Goal: Navigation & Orientation: Find specific page/section

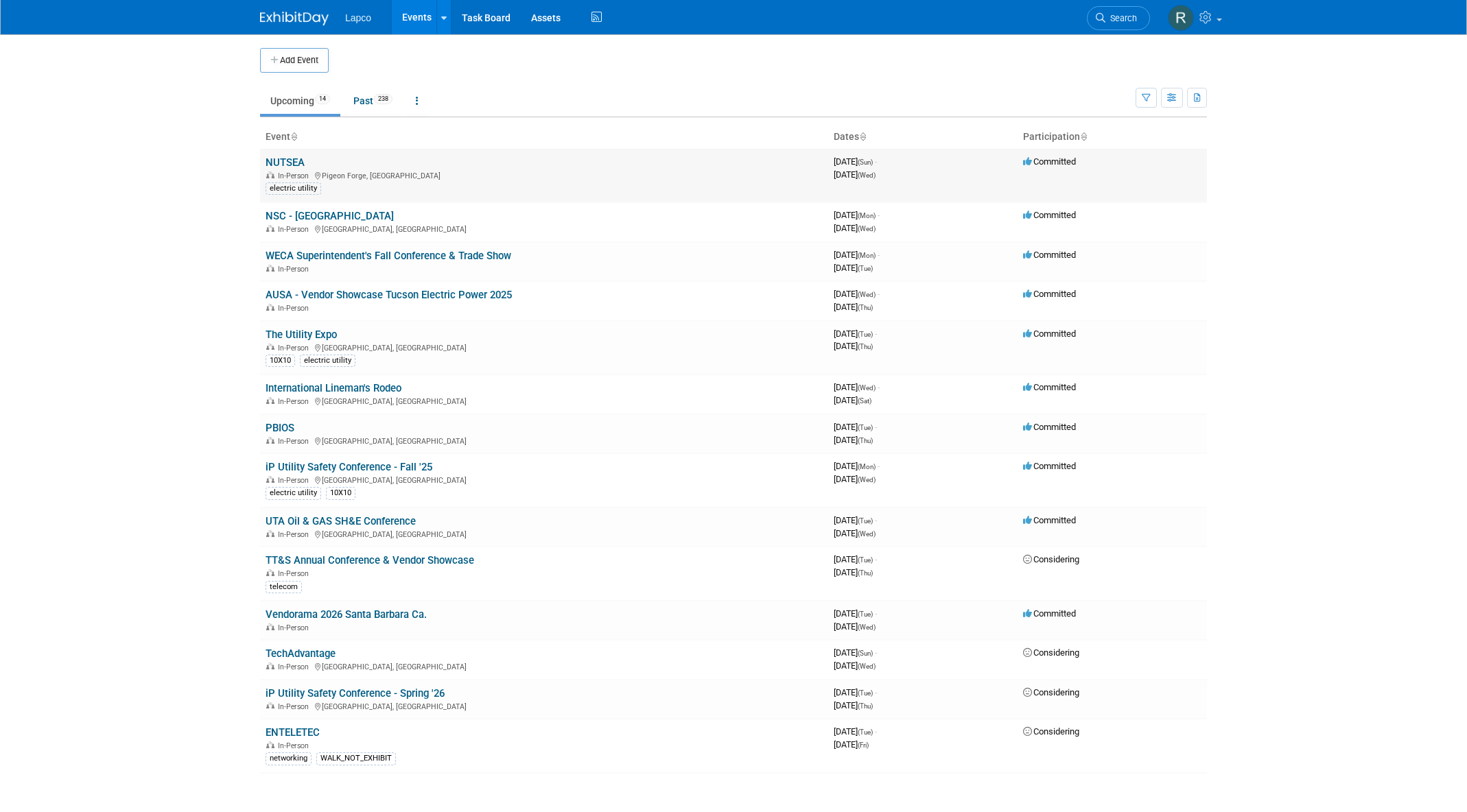
click at [299, 159] on link "NUTSEA" at bounding box center [285, 162] width 39 height 13
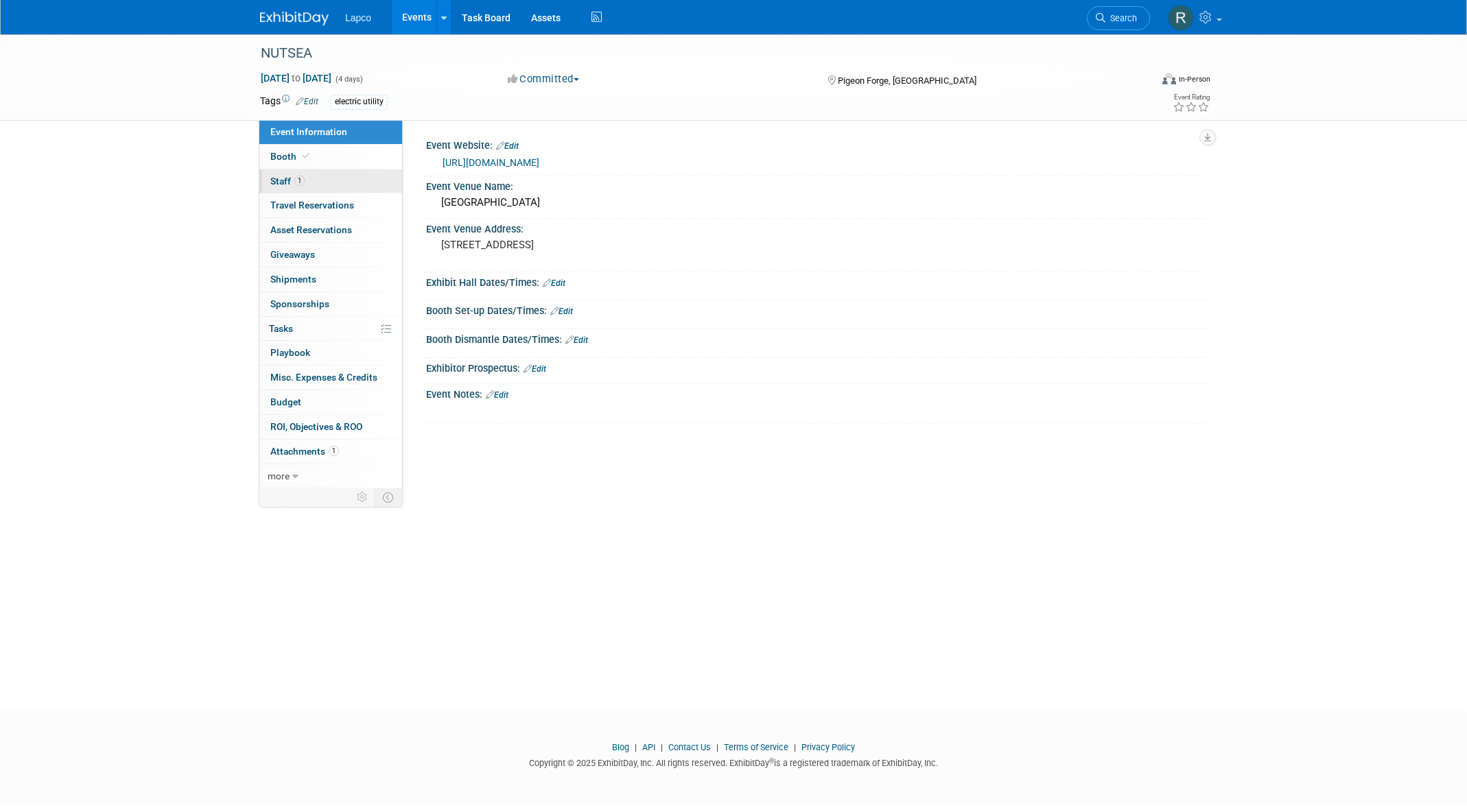
click at [277, 181] on span "Staff 1" at bounding box center [287, 181] width 35 height 11
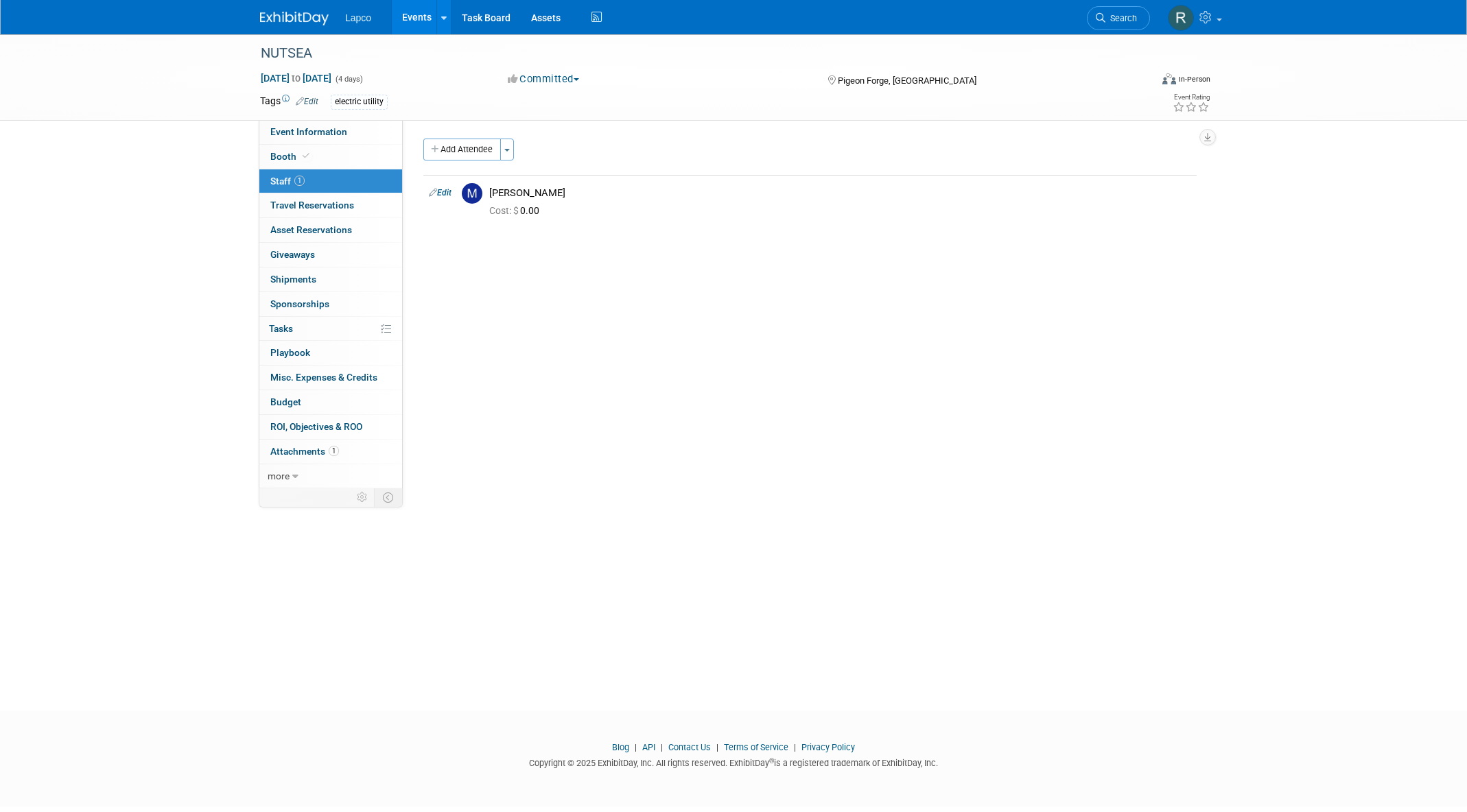
click at [411, 16] on link "Events" at bounding box center [417, 17] width 50 height 35
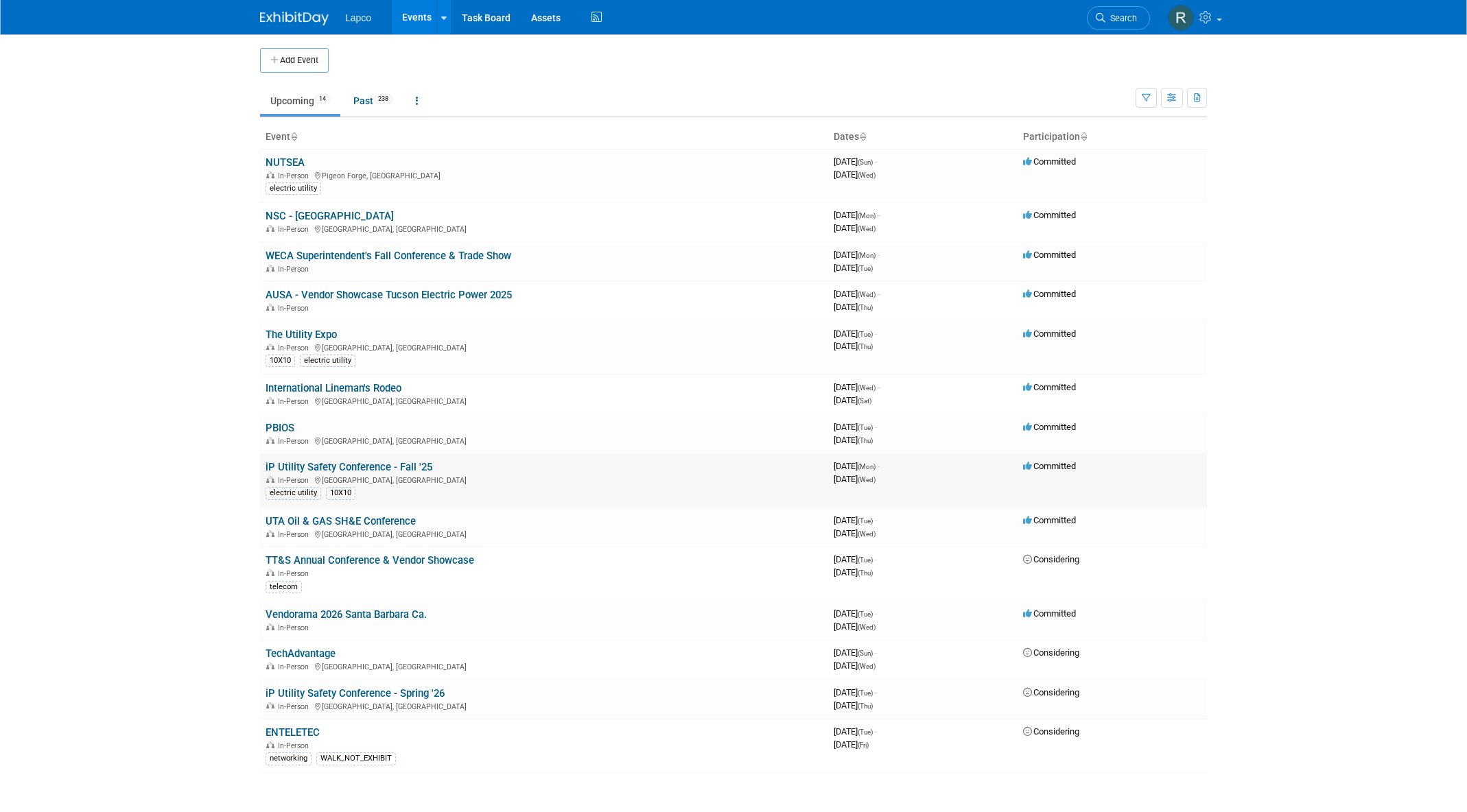
click at [285, 464] on link "iP Utility Safety Conference - Fall '25" at bounding box center [348, 467] width 167 height 13
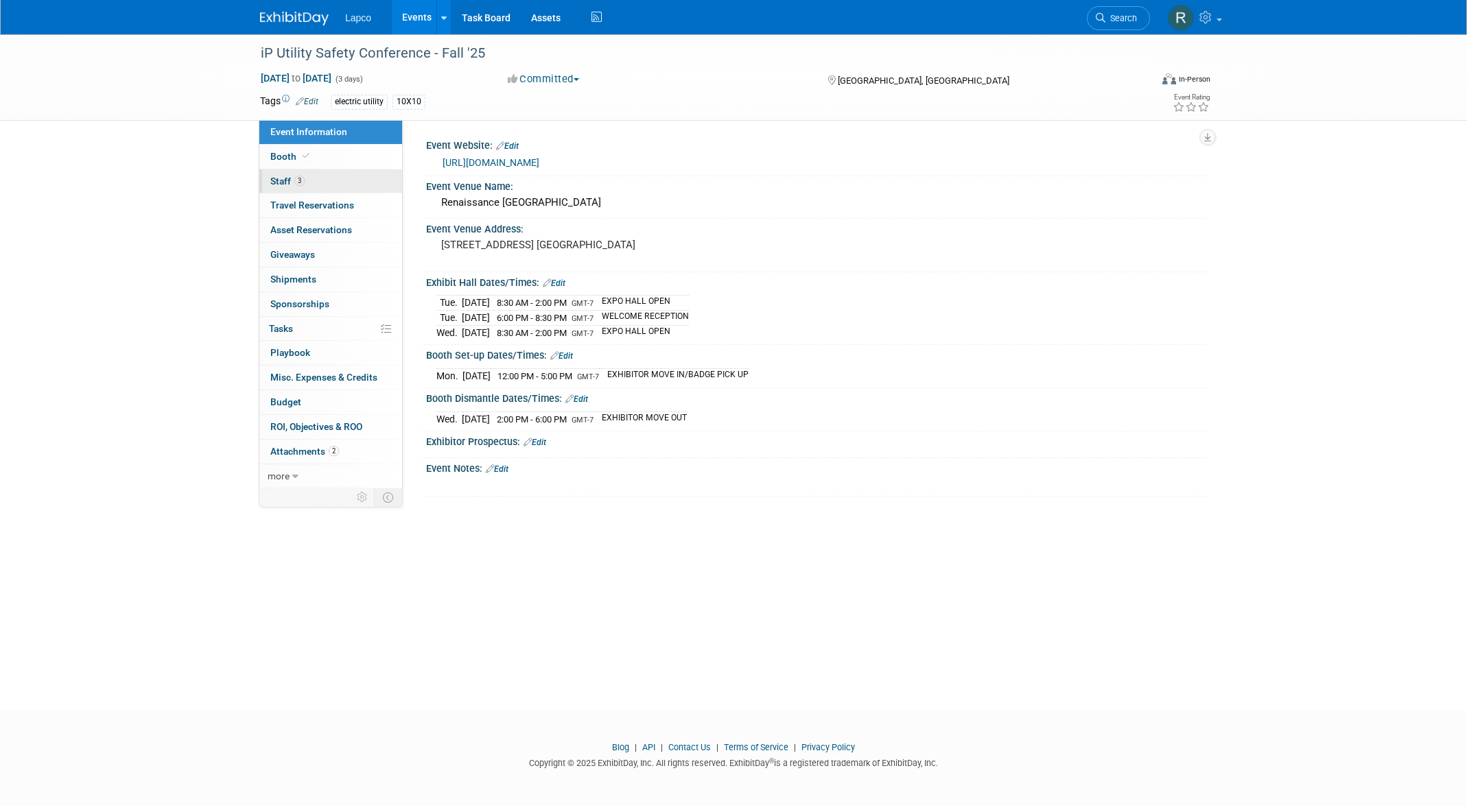
click at [277, 181] on span "Staff 3" at bounding box center [287, 181] width 35 height 11
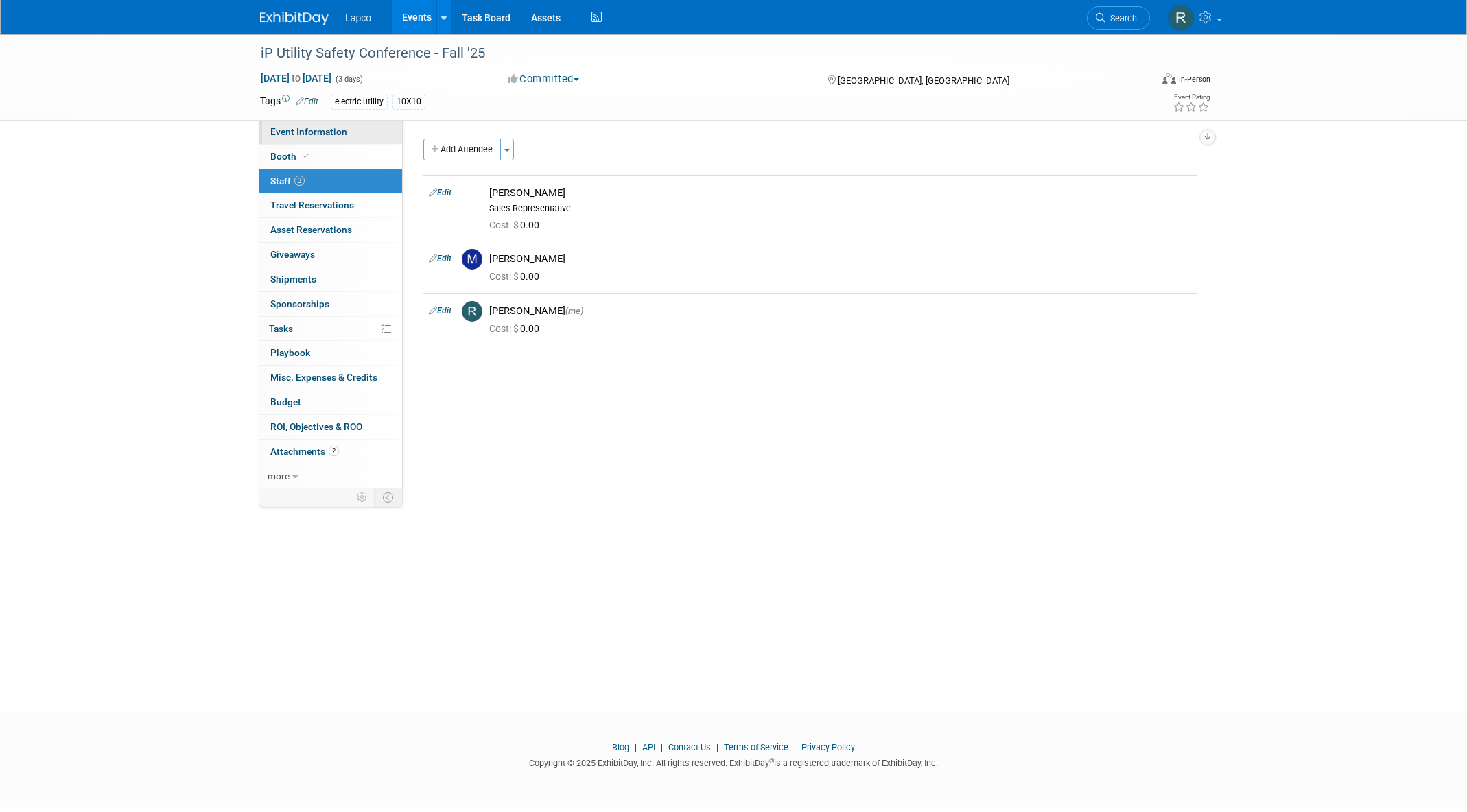
click at [318, 130] on span "Event Information" at bounding box center [309, 131] width 77 height 11
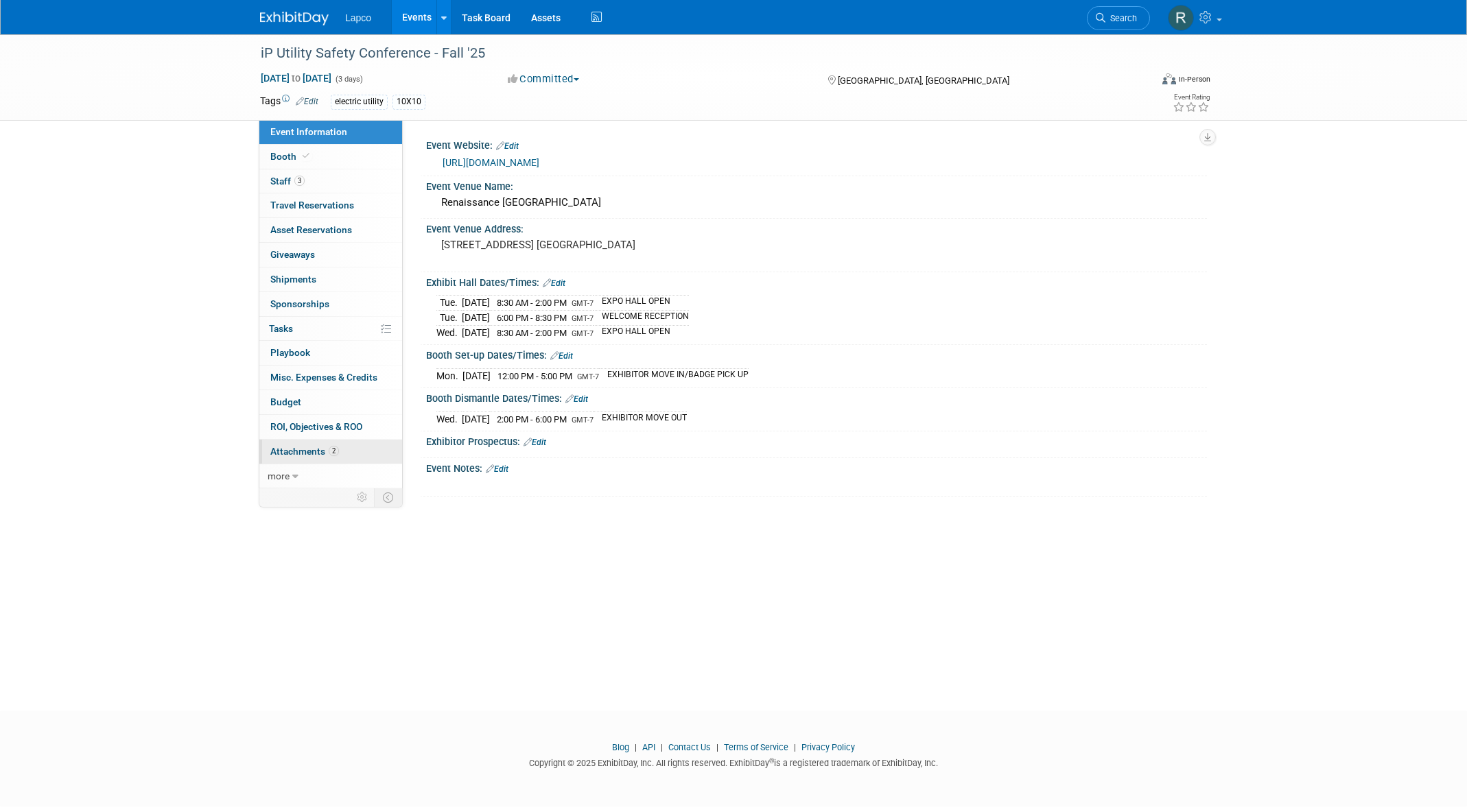
click at [309, 451] on span "Attachments 2" at bounding box center [304, 451] width 68 height 11
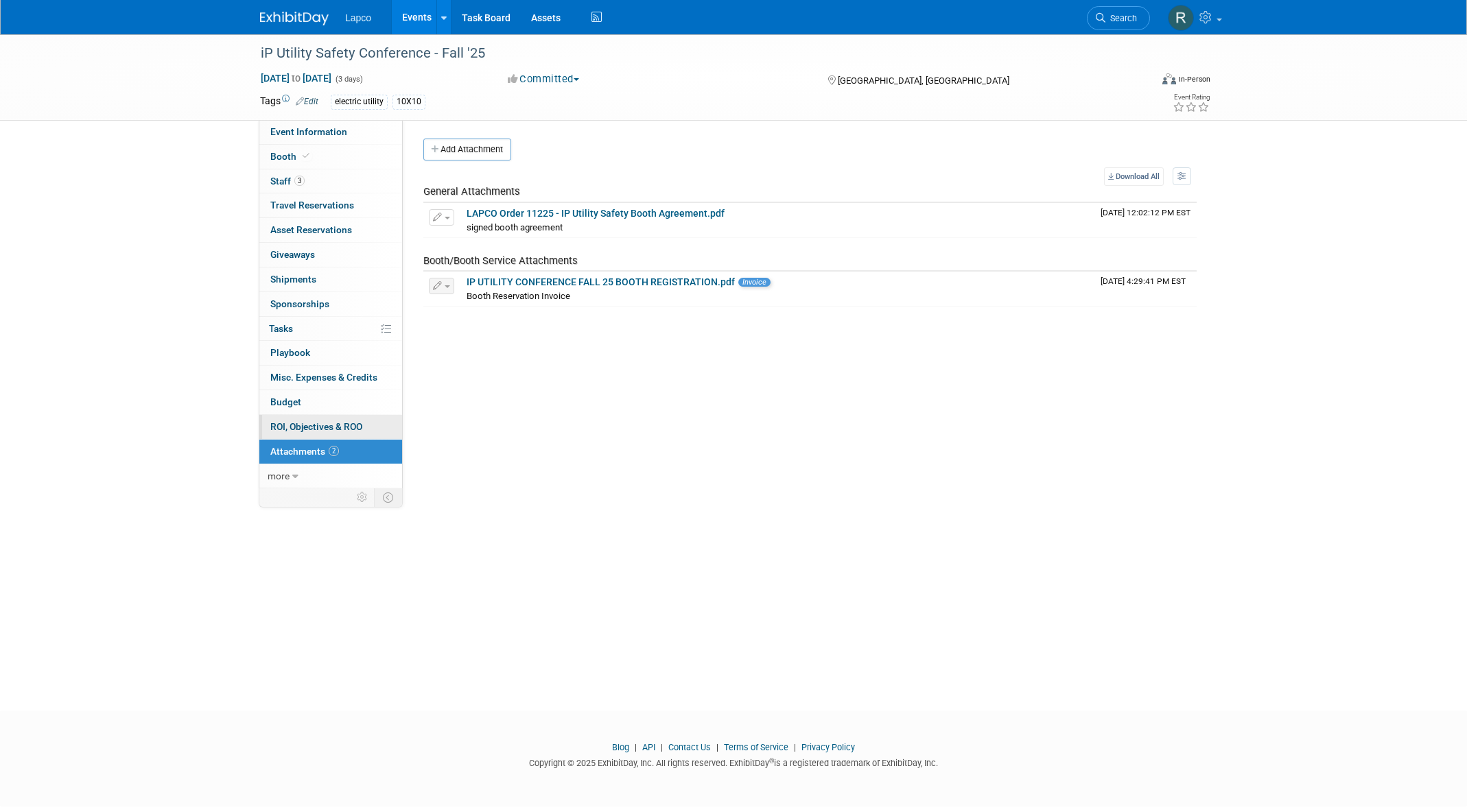
click at [308, 417] on link "0 ROI, Objectives & ROO 0" at bounding box center [331, 426] width 143 height 24
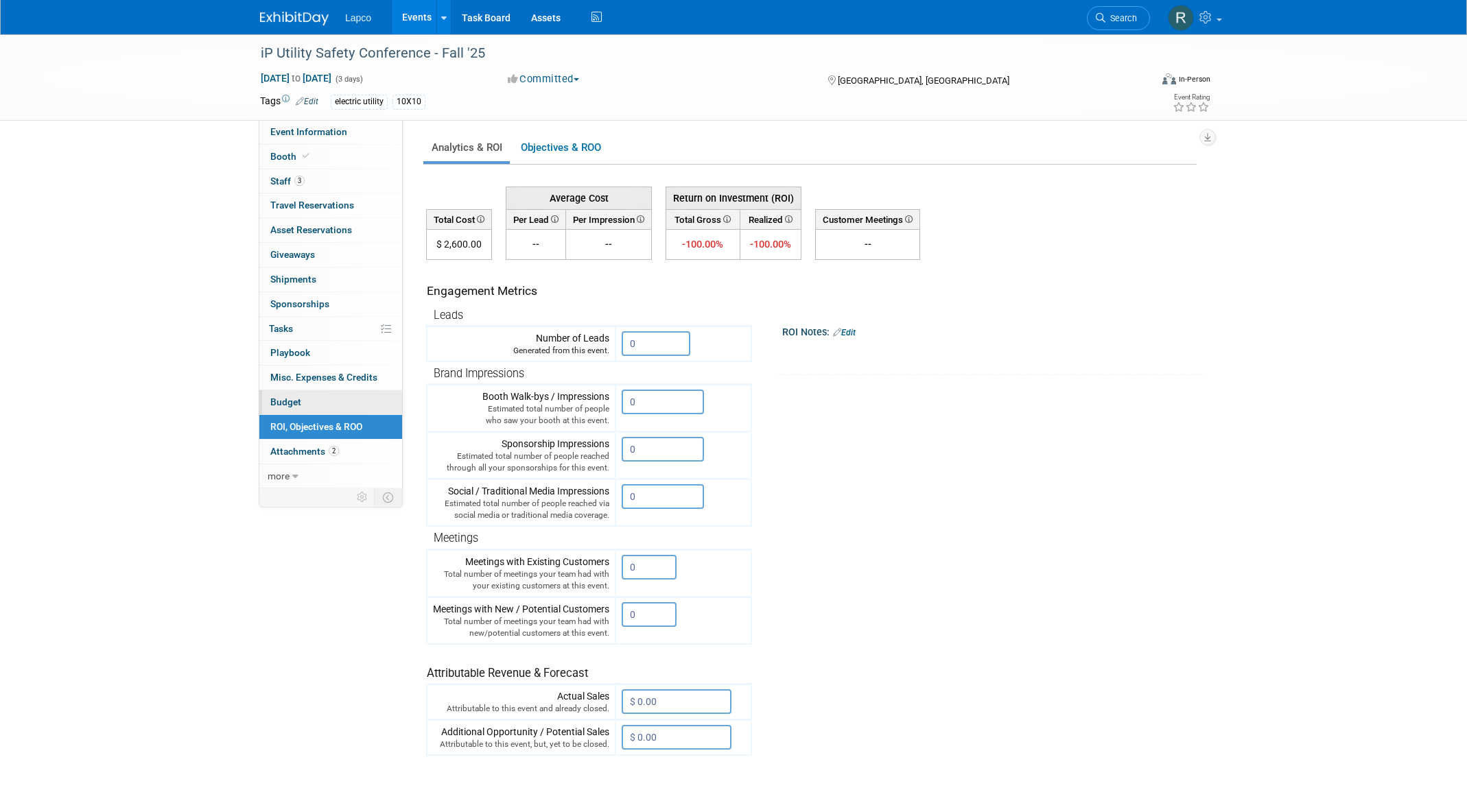
click at [301, 402] on link "Budget" at bounding box center [331, 402] width 143 height 24
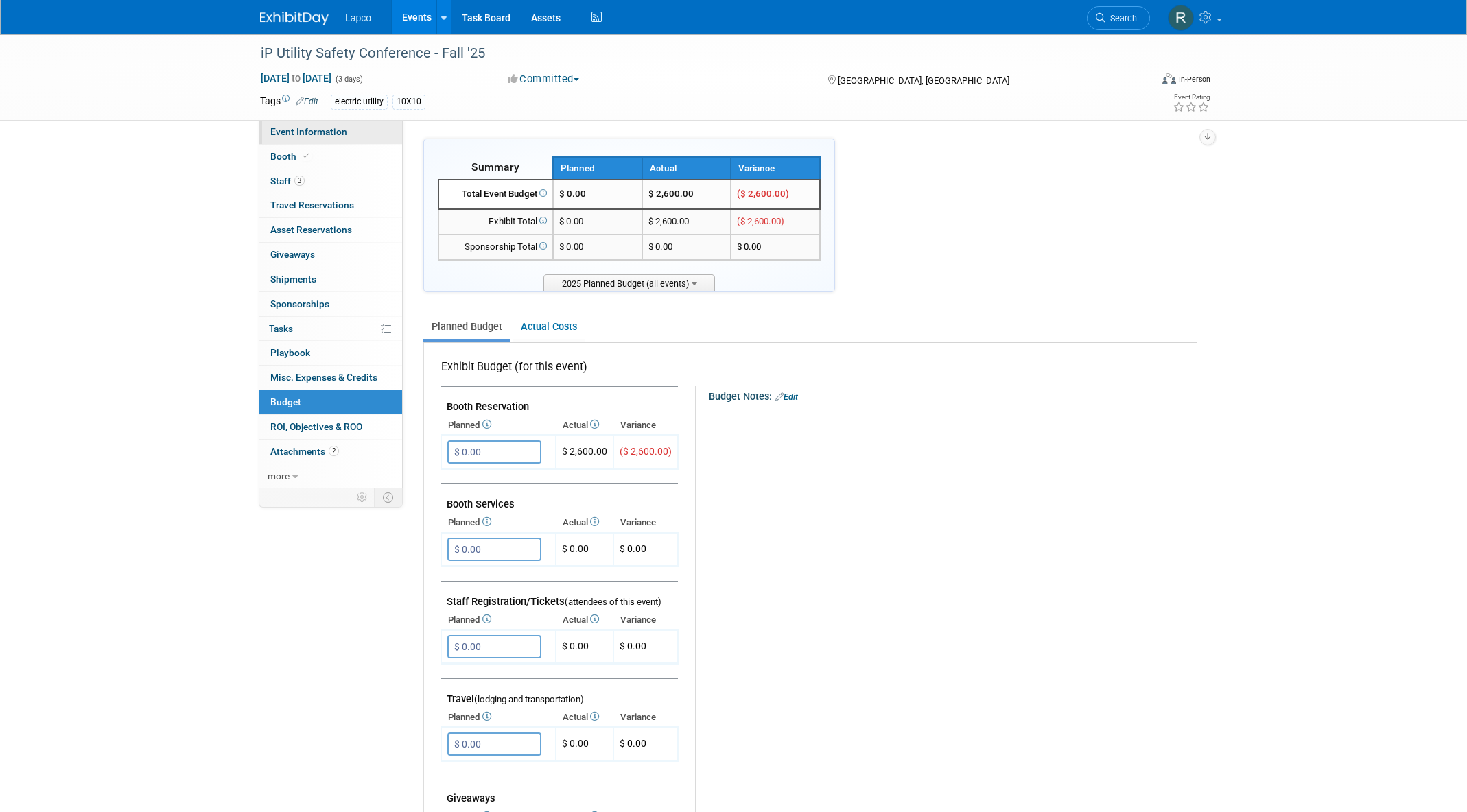
click at [314, 128] on span "Event Information" at bounding box center [309, 131] width 77 height 11
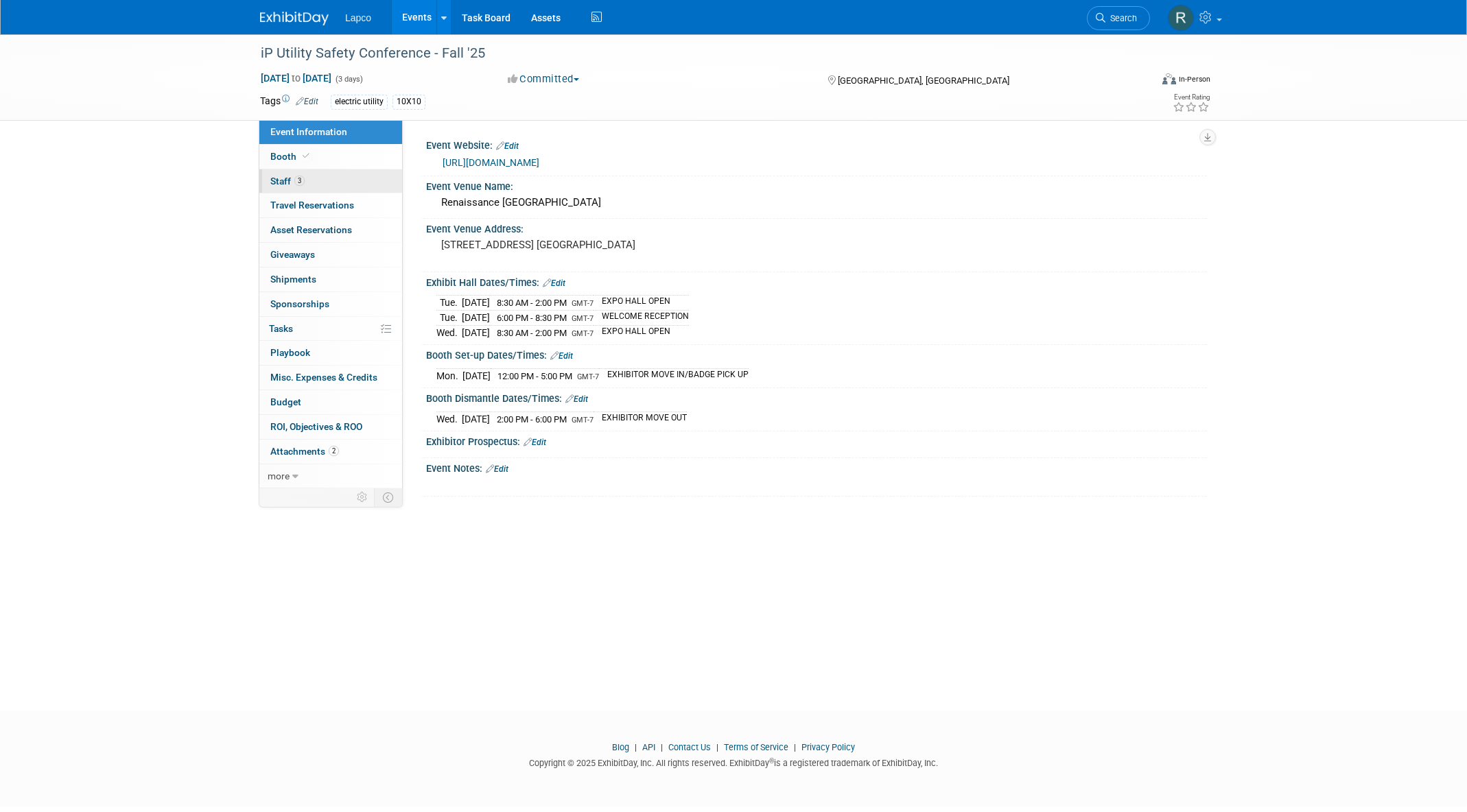
click at [305, 188] on link "3 Staff 3" at bounding box center [331, 182] width 143 height 24
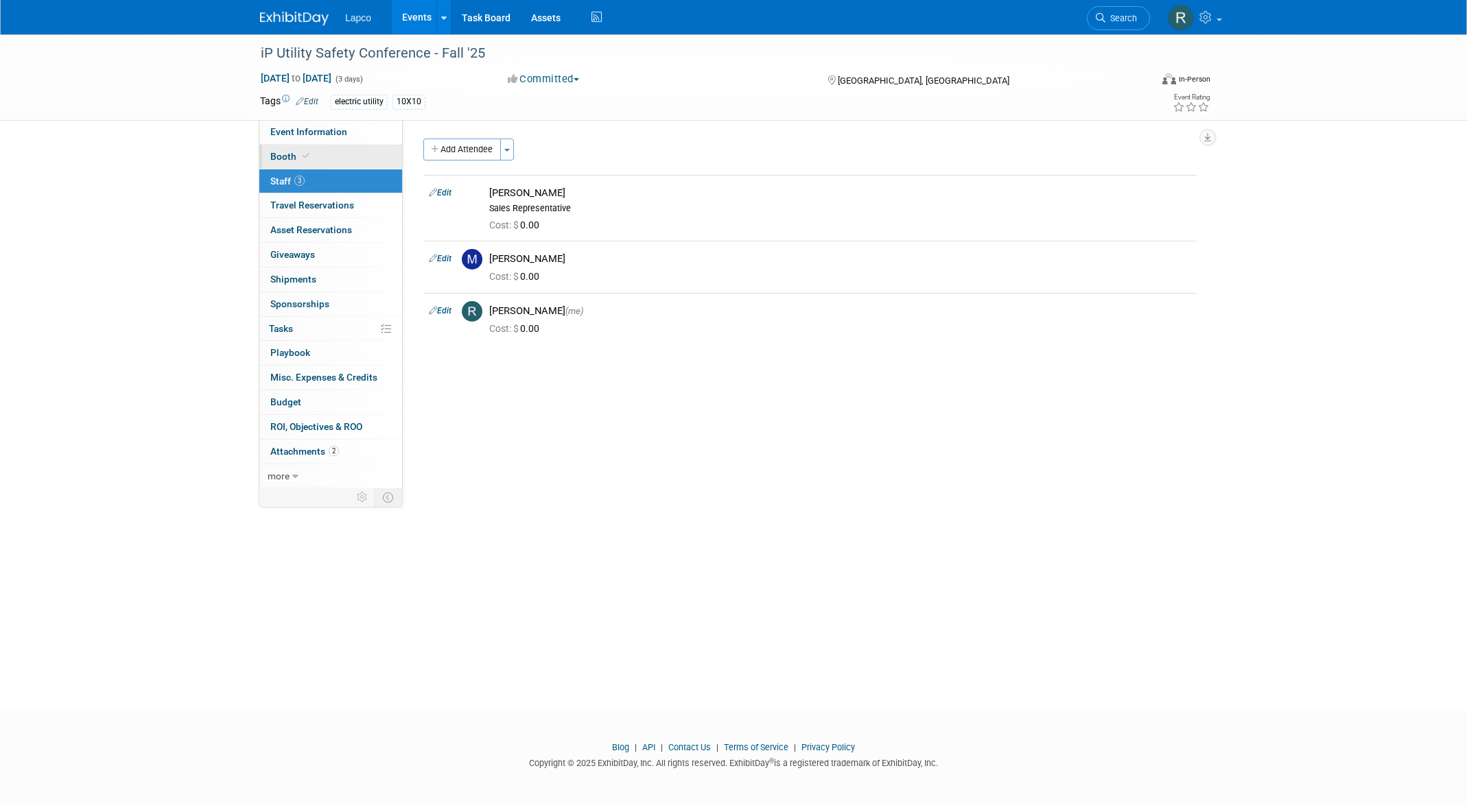
click at [304, 156] on icon at bounding box center [305, 156] width 7 height 8
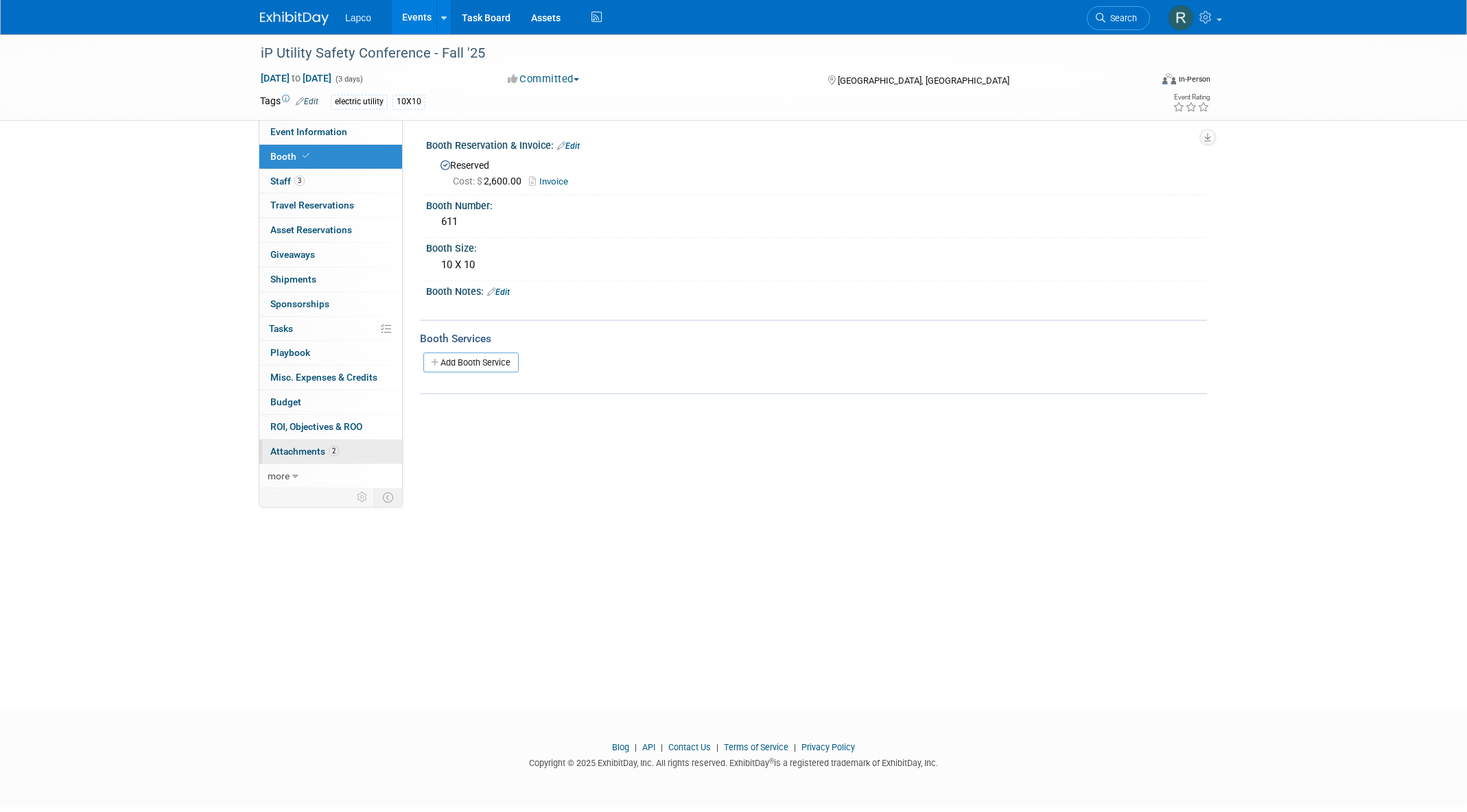
click at [280, 459] on link "2 Attachments 2" at bounding box center [331, 451] width 143 height 24
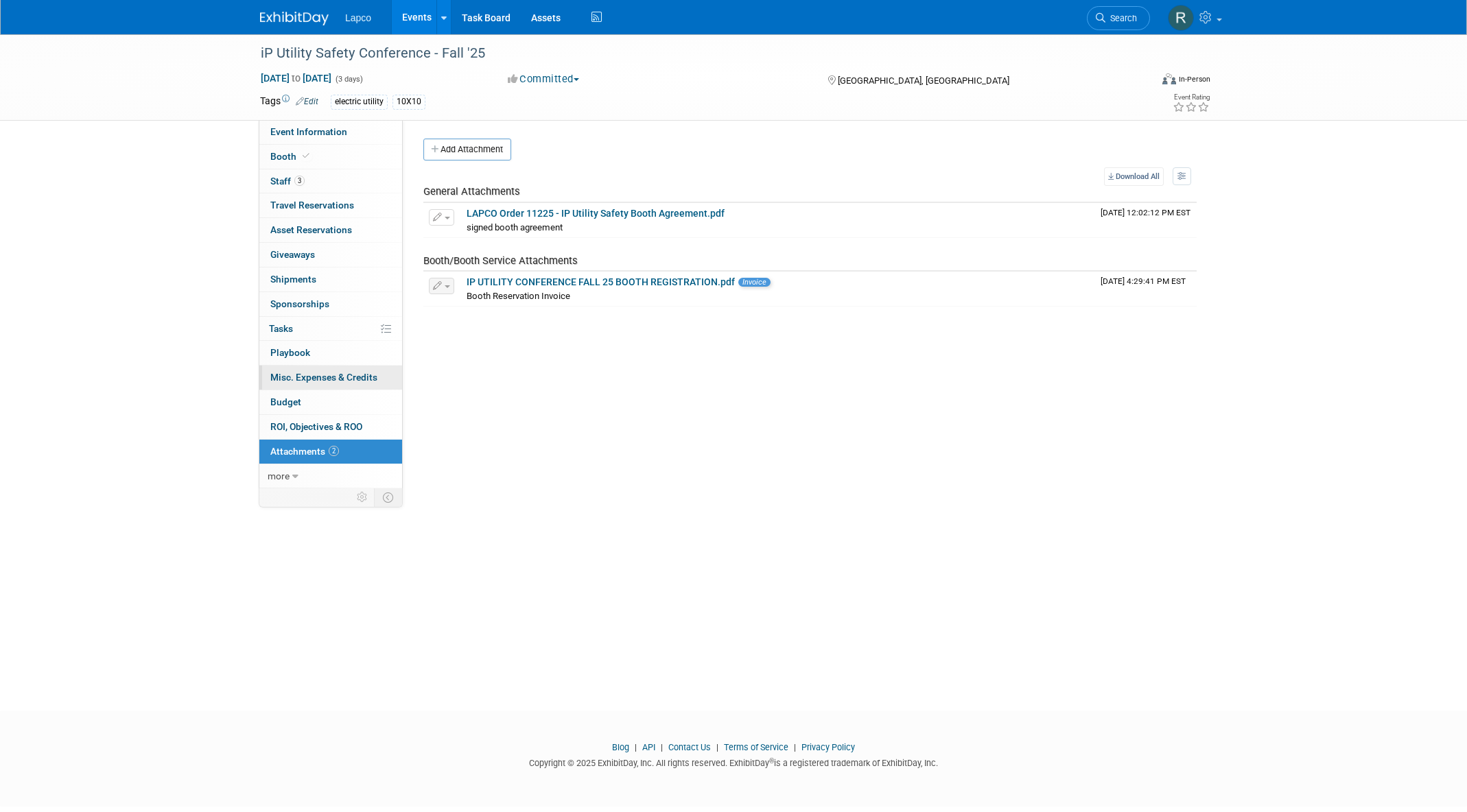
click at [290, 372] on span "Misc. Expenses & Credits 0" at bounding box center [324, 377] width 107 height 11
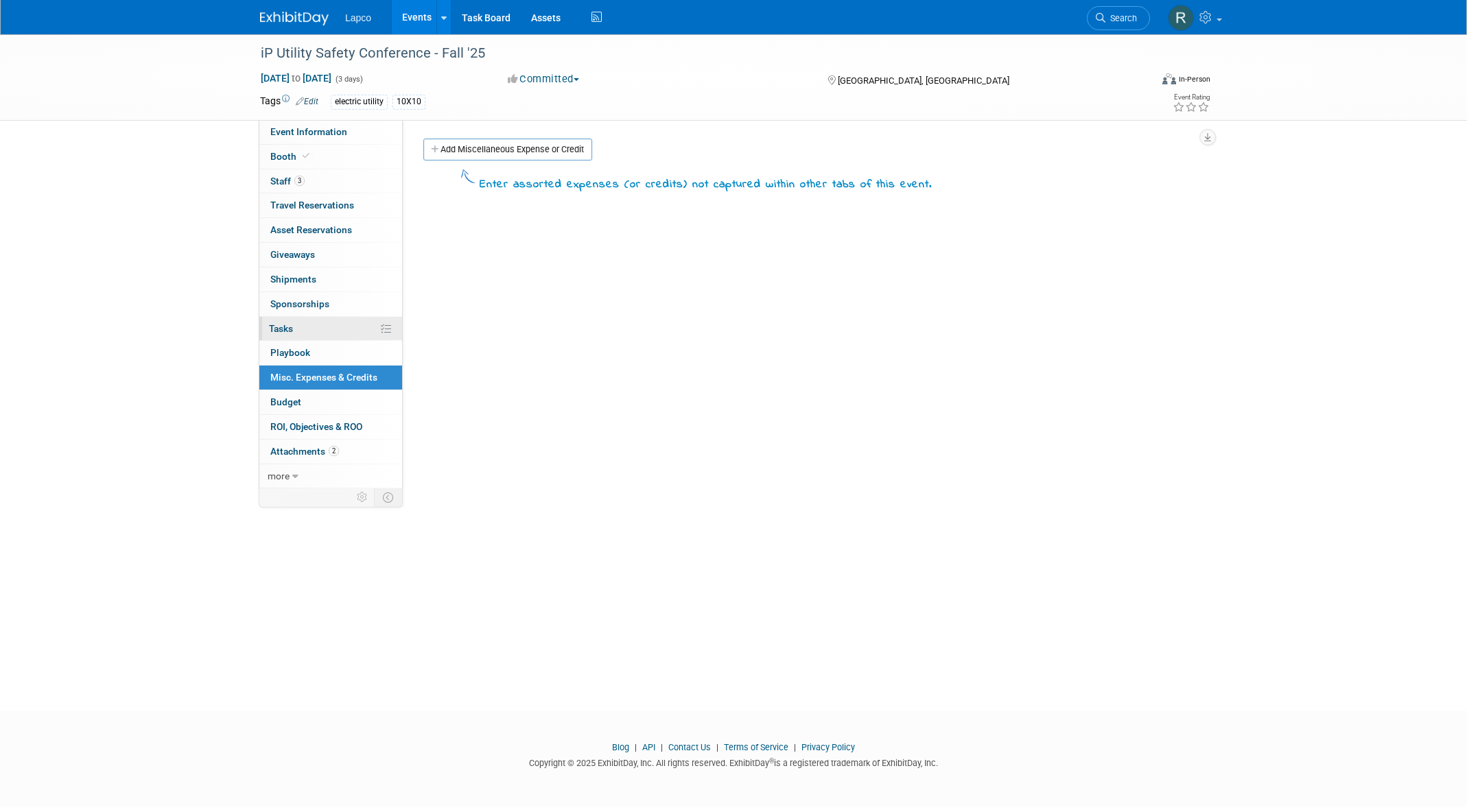
click at [299, 329] on link "0% Tasks 0%" at bounding box center [331, 329] width 143 height 24
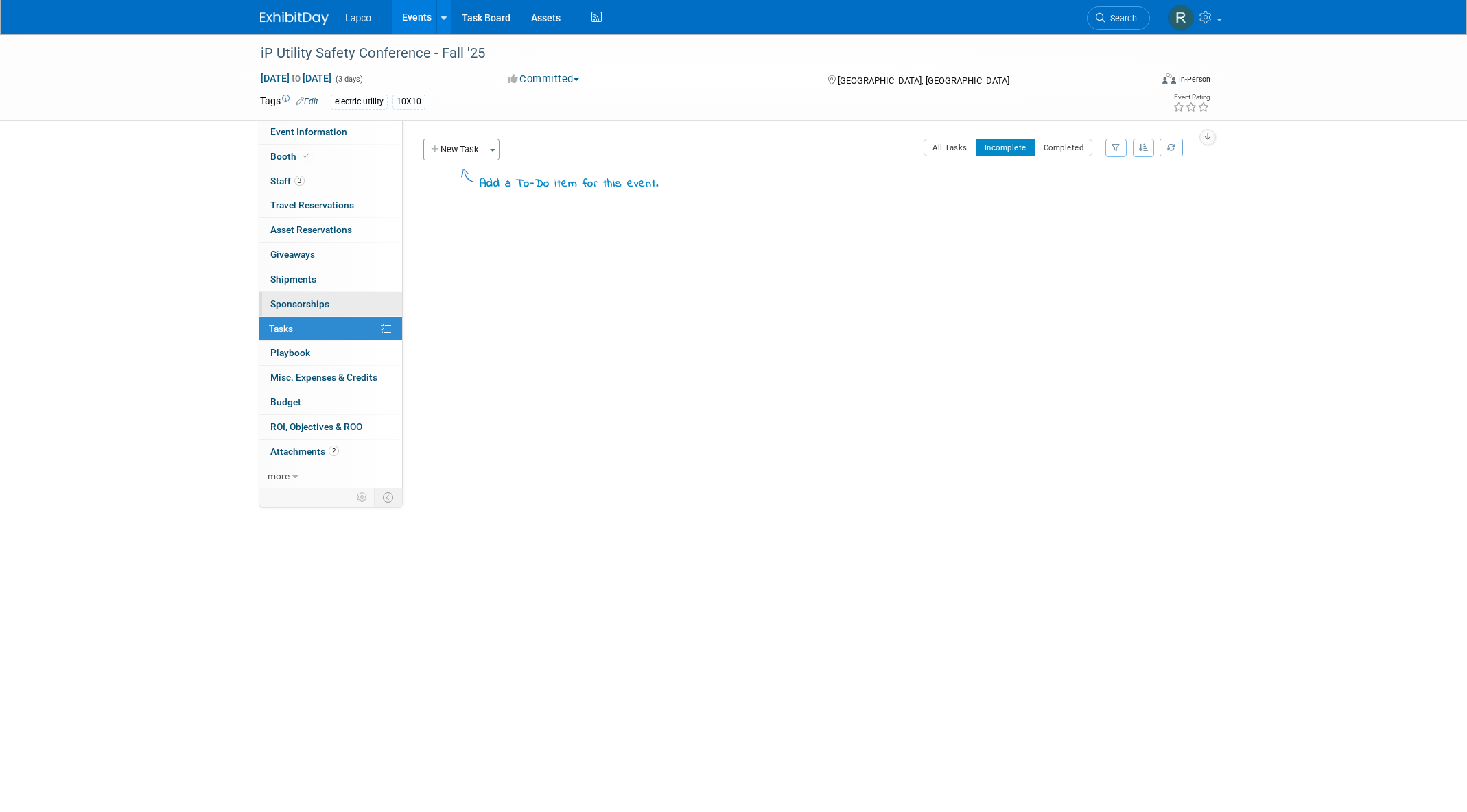
click at [301, 298] on span "Sponsorships 0" at bounding box center [300, 303] width 59 height 11
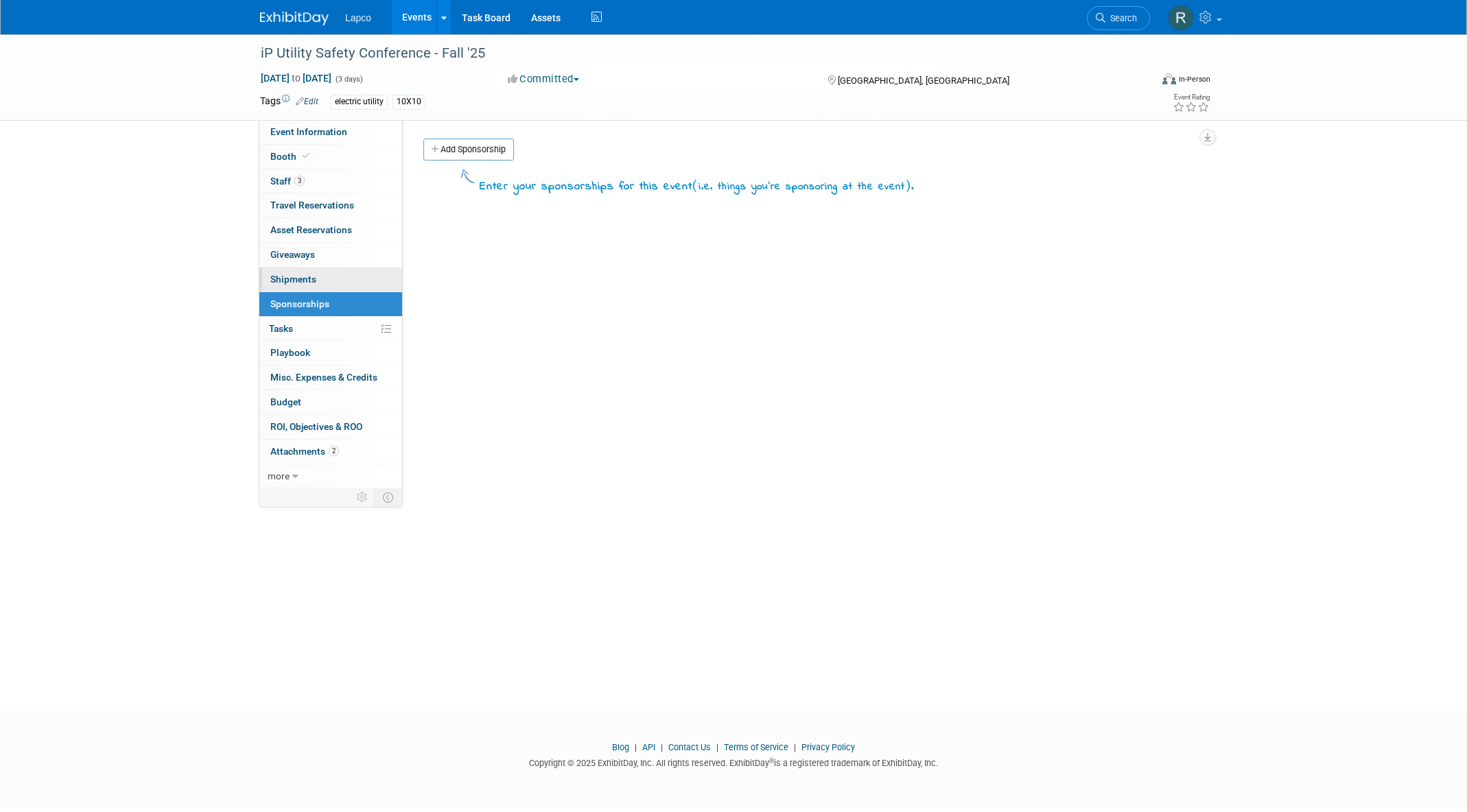
click at [300, 278] on span "Shipments 0" at bounding box center [293, 278] width 46 height 11
click at [302, 253] on span "Giveaways 0" at bounding box center [292, 254] width 44 height 11
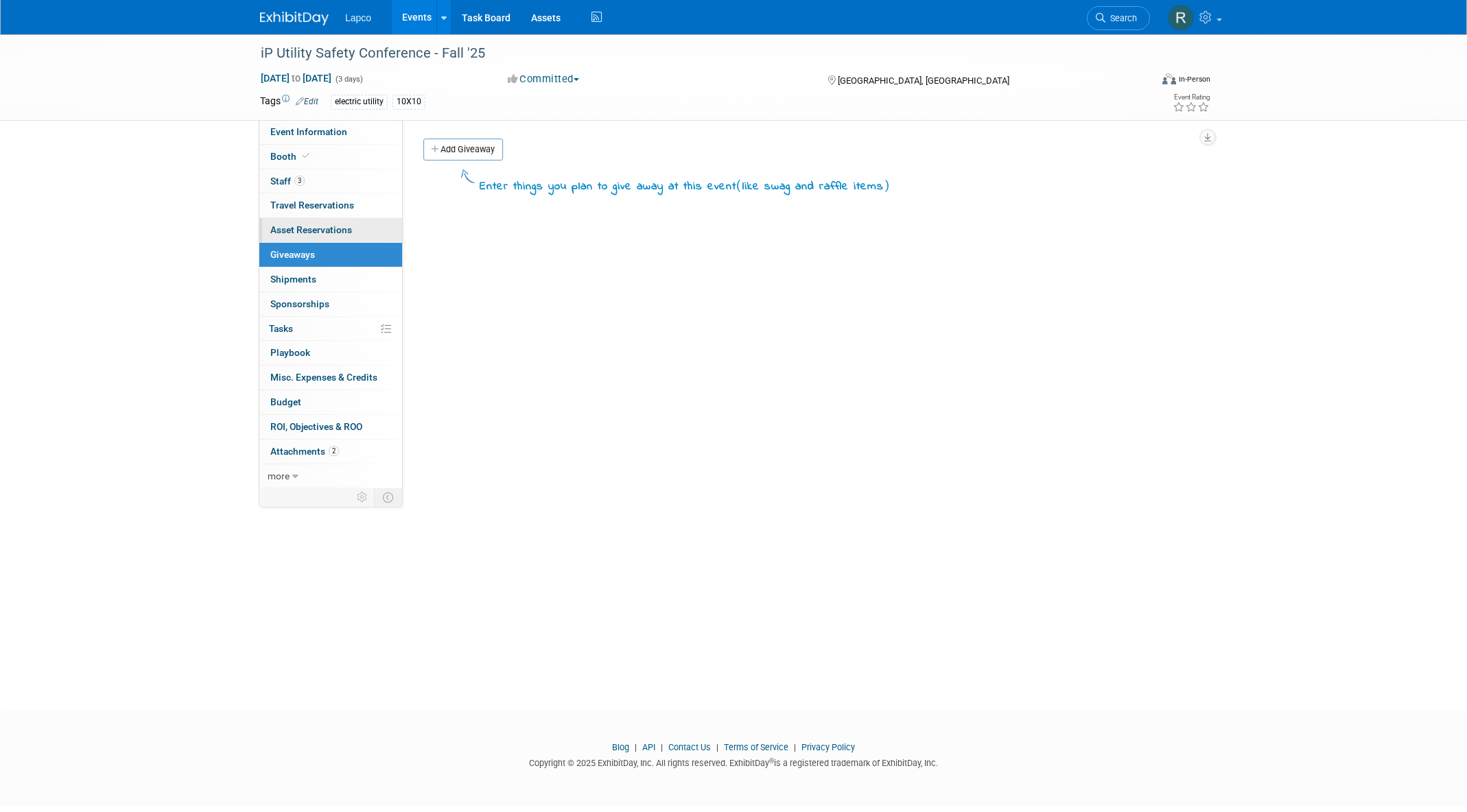
click at [307, 229] on span "Asset Reservations 0" at bounding box center [311, 229] width 82 height 11
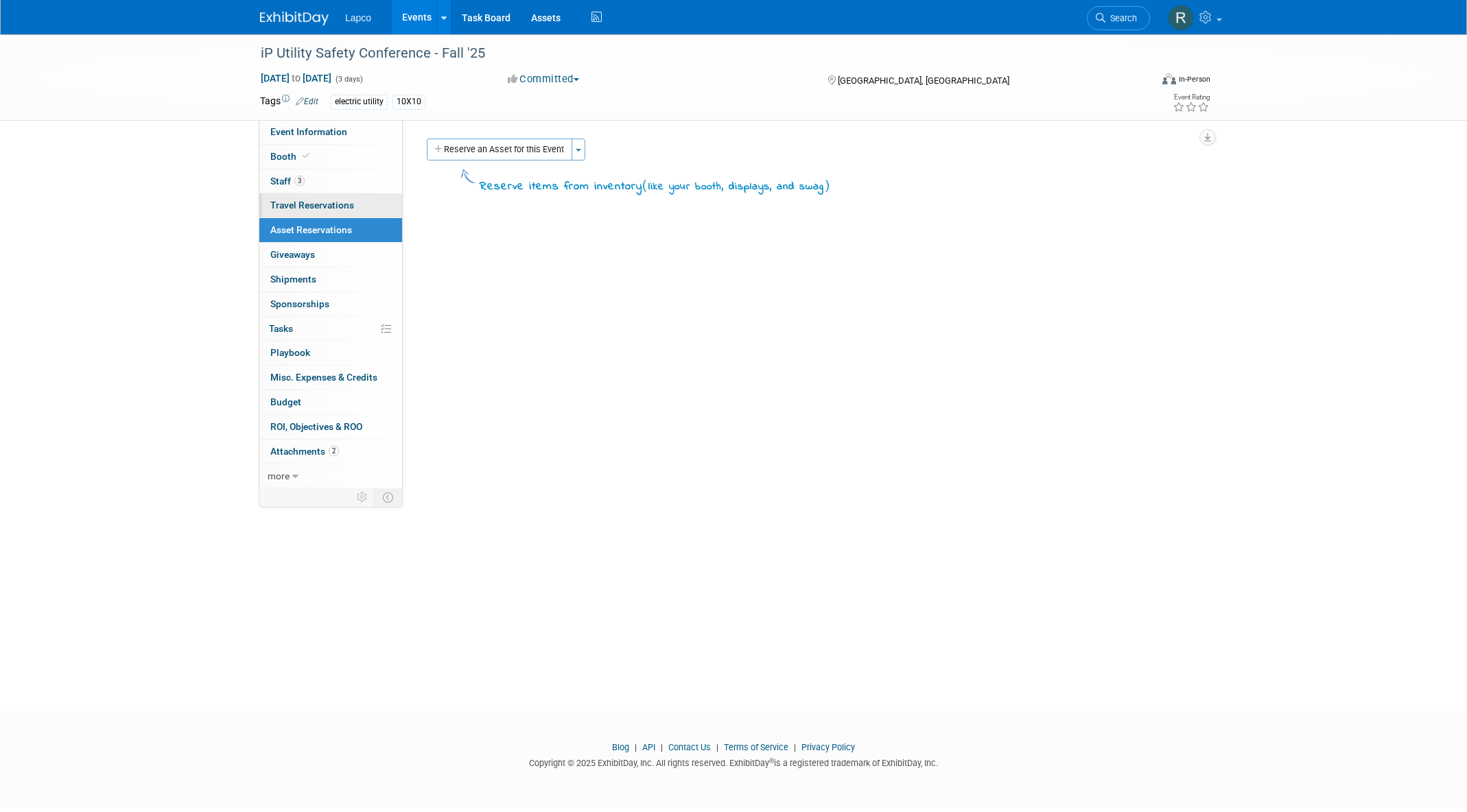
click at [313, 203] on span "Travel Reservations 0" at bounding box center [312, 204] width 84 height 11
click at [313, 179] on link "3 Staff 3" at bounding box center [331, 182] width 143 height 24
